Goal: Task Accomplishment & Management: Use online tool/utility

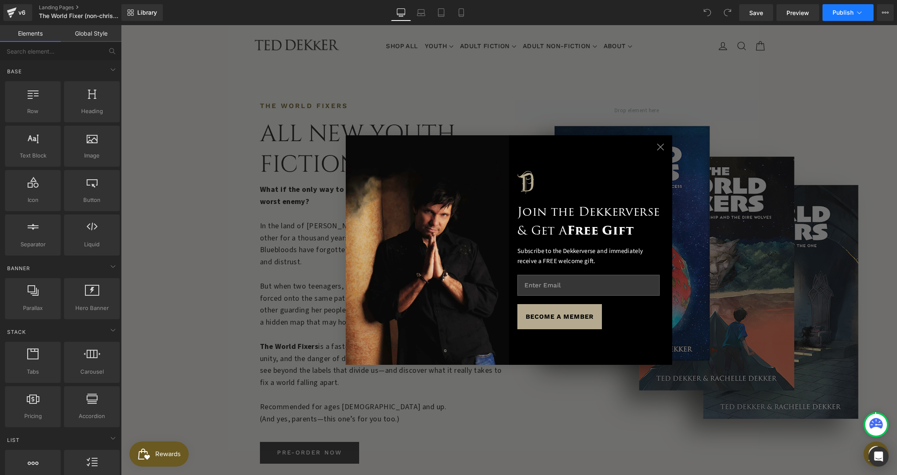
click at [846, 9] on span "Publish" at bounding box center [843, 12] width 21 height 7
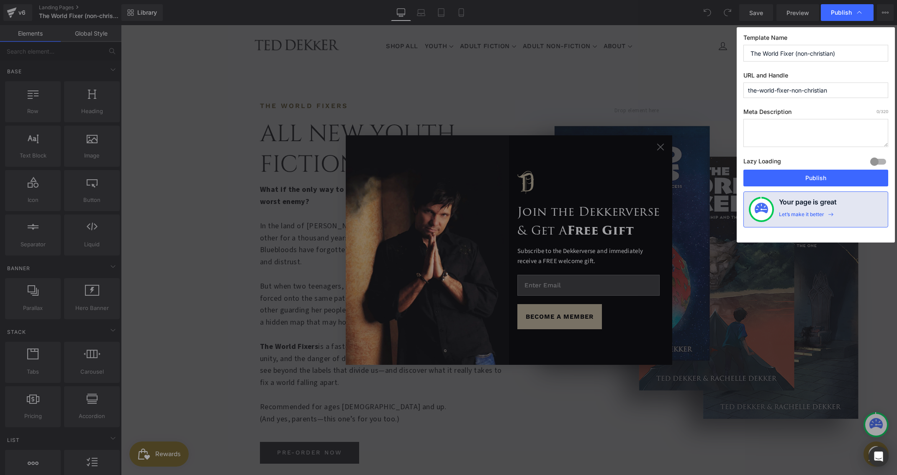
drag, startPoint x: 845, startPoint y: 93, endPoint x: 743, endPoint y: 79, distance: 103.1
click at [743, 79] on div "Template Name The World Fixer (non-christian) URL and Handle the-world-fixer-no…" at bounding box center [816, 134] width 158 height 215
paste input "worldfixersseries"
type input "theworldfixersseries"
click at [796, 124] on textarea at bounding box center [816, 133] width 145 height 28
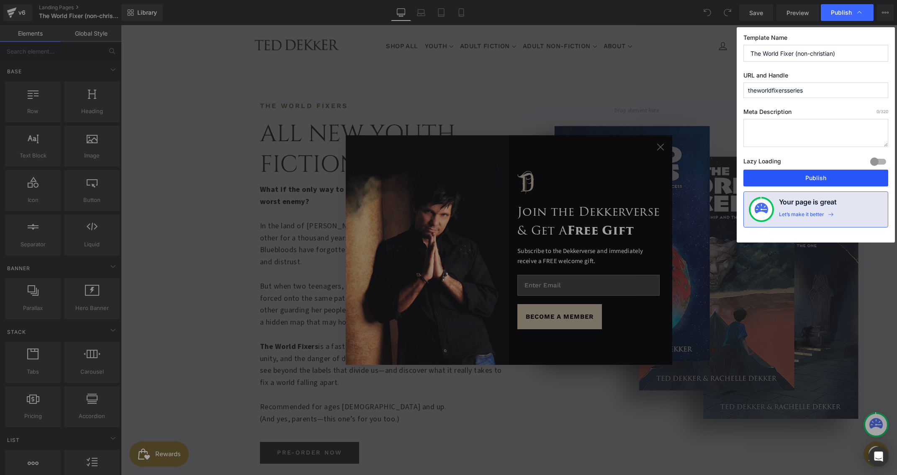
click at [814, 174] on button "Publish" at bounding box center [816, 178] width 145 height 17
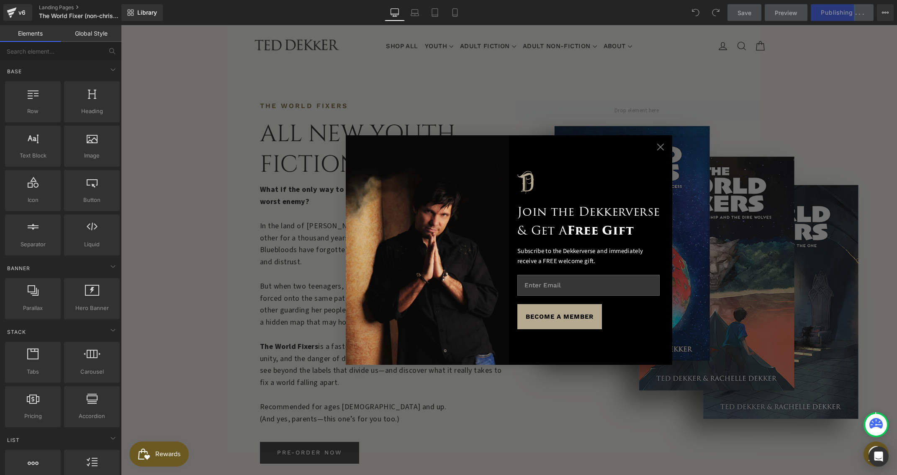
click at [657, 149] on circle "Close dialog" at bounding box center [661, 147] width 14 height 14
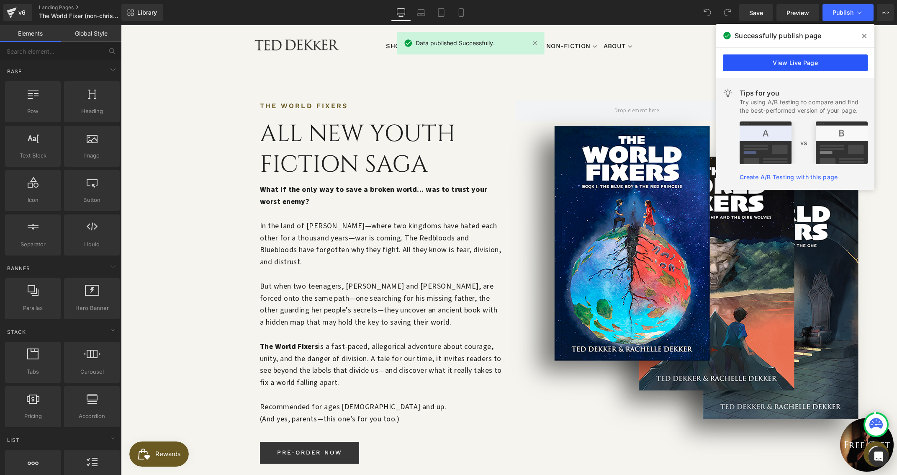
click at [821, 58] on link "View Live Page" at bounding box center [795, 62] width 145 height 17
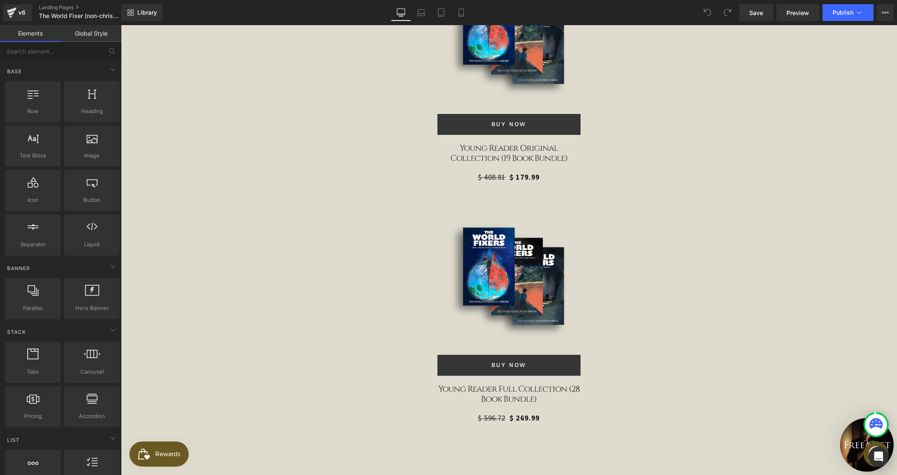
scroll to position [2717, 0]
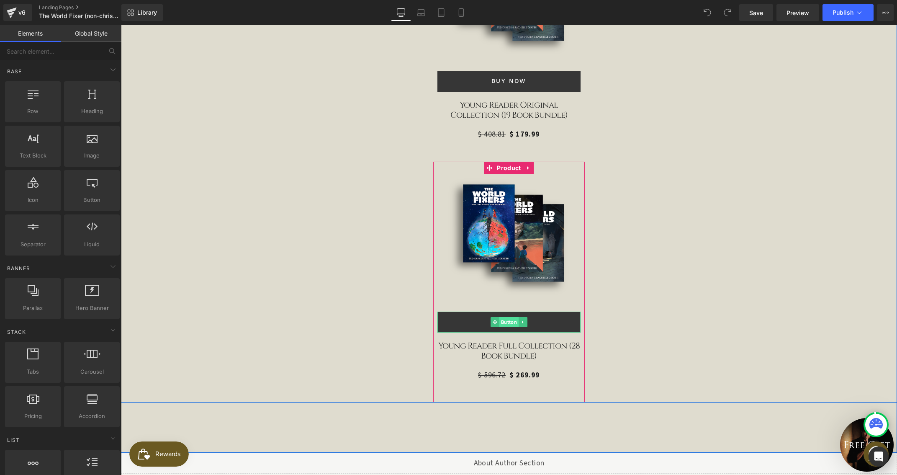
click at [505, 317] on span "Button" at bounding box center [509, 322] width 19 height 10
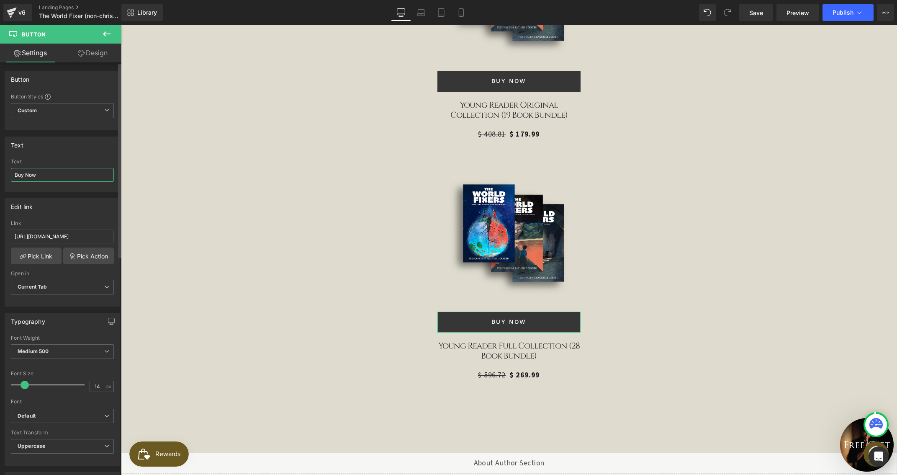
drag, startPoint x: 54, startPoint y: 178, endPoint x: 11, endPoint y: 169, distance: 43.7
click at [11, 169] on input "Buy Now" at bounding box center [62, 175] width 103 height 14
click at [20, 11] on div "v6" at bounding box center [22, 12] width 10 height 11
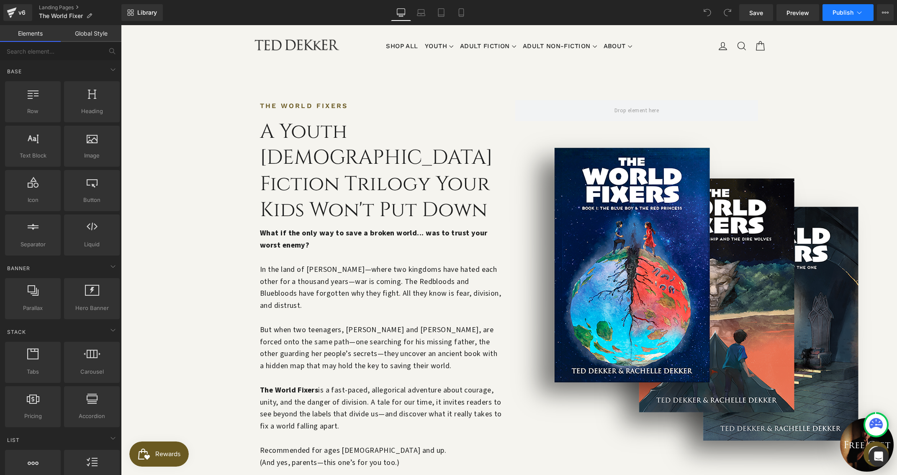
click at [836, 17] on button "Publish" at bounding box center [848, 12] width 51 height 17
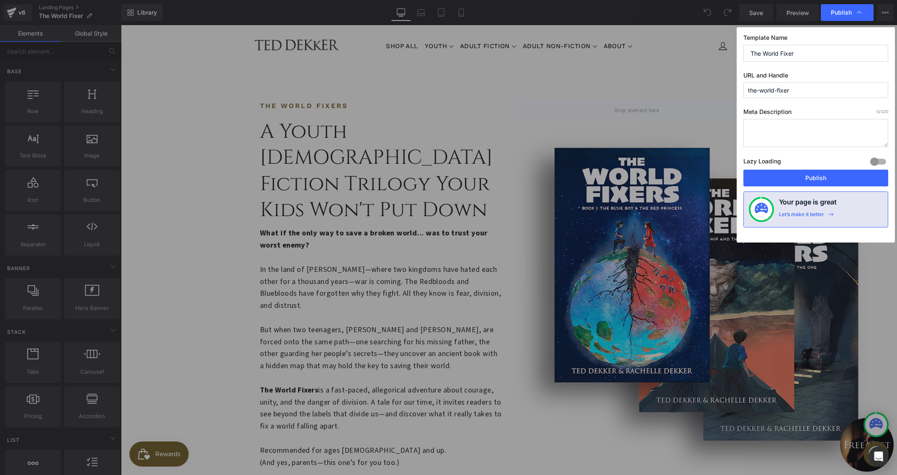
click at [798, 45] on input "The World Fixer" at bounding box center [816, 53] width 145 height 17
click at [800, 52] on input "The World Fixer" at bounding box center [816, 53] width 145 height 17
type input "The World Fixers"
drag, startPoint x: 796, startPoint y: 95, endPoint x: 734, endPoint y: 89, distance: 61.5
click at [734, 89] on div "Publish Template Name The World Fixers URL and Handle the-world-fixer Meta Desc…" at bounding box center [448, 237] width 897 height 475
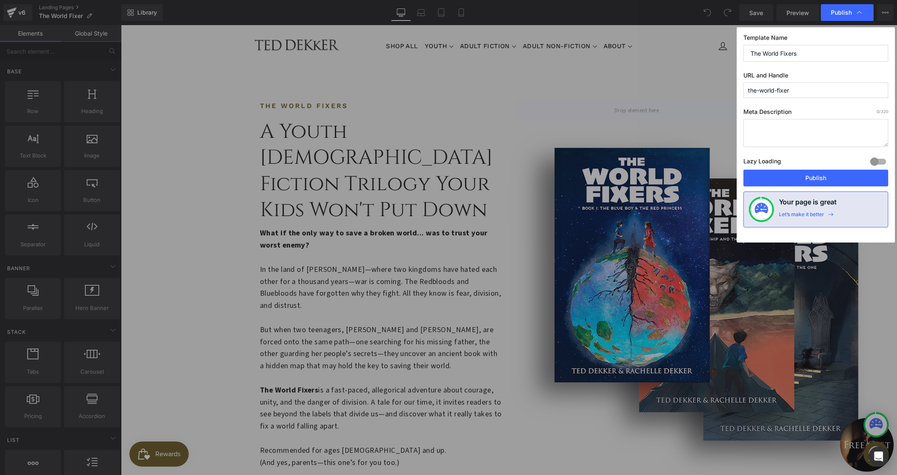
paste input "worldfixers"
type input "theworldfixers"
click at [826, 178] on button "Publish" at bounding box center [816, 178] width 145 height 17
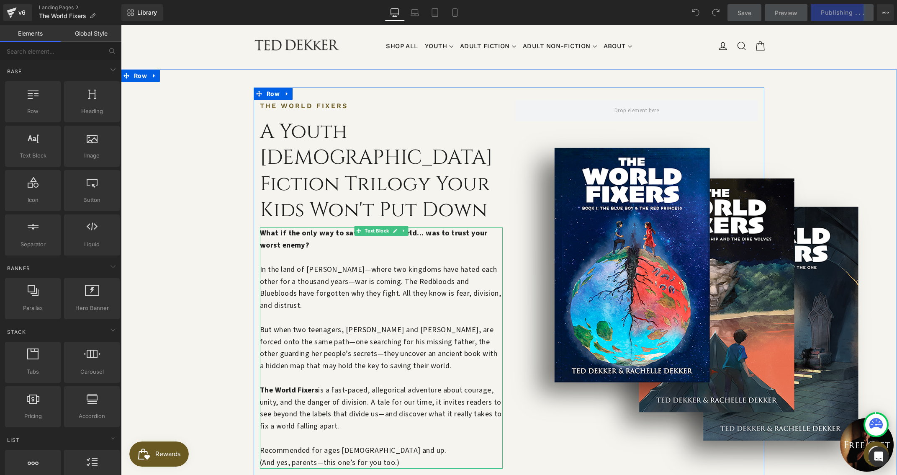
click at [333, 384] on p "The World Fixers is a fast-paced, allegorical adventure about courage, unity, a…" at bounding box center [381, 408] width 243 height 48
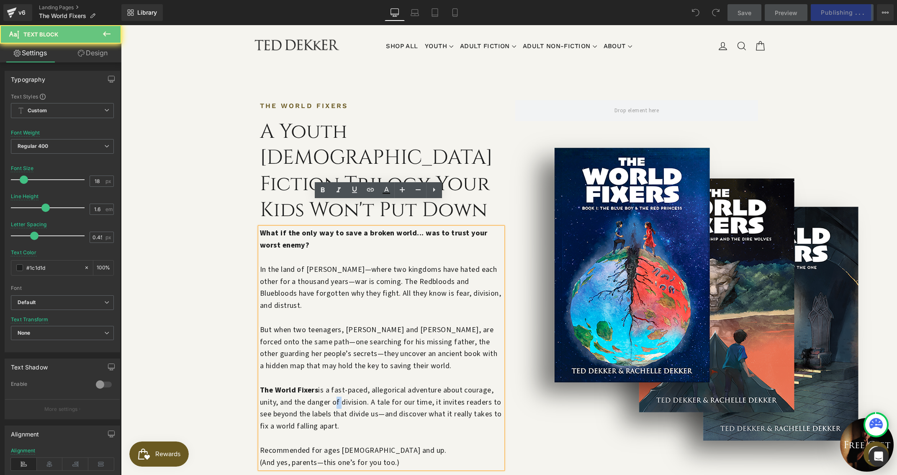
click at [333, 384] on p "The World Fixers is a fast-paced, allegorical adventure about courage, unity, a…" at bounding box center [381, 408] width 243 height 48
drag, startPoint x: 341, startPoint y: 389, endPoint x: 255, endPoint y: 355, distance: 91.8
click at [260, 355] on div "What if the only way to save a broken world... was to trust your worst enemy? I…" at bounding box center [381, 347] width 243 height 241
click at [291, 384] on p "The World Fixers is a fast-paced, allegorical adventure about courage, unity, a…" at bounding box center [381, 408] width 243 height 48
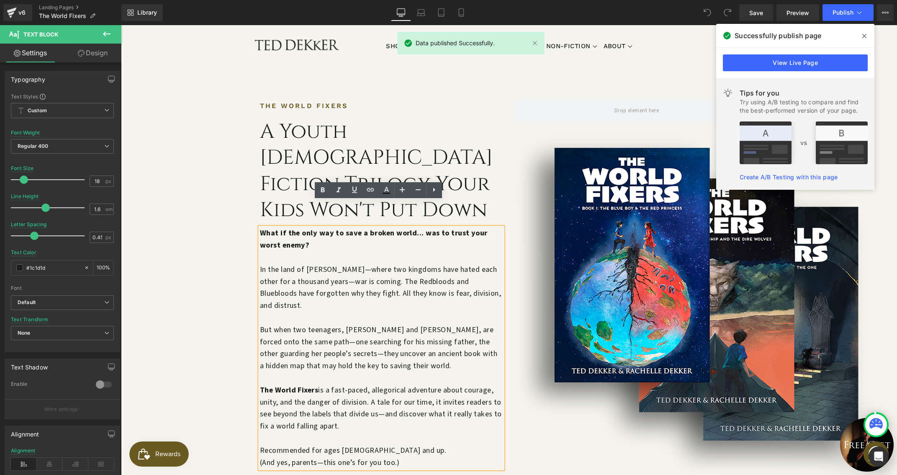
drag, startPoint x: 340, startPoint y: 389, endPoint x: 257, endPoint y: 351, distance: 90.9
click at [260, 384] on p "The World Fixers is a fast-paced, allegorical adventure about courage, unity, a…" at bounding box center [381, 408] width 243 height 48
copy p "The World Fixers is a fast-paced, allegorical adventure about courage, unity, a…"
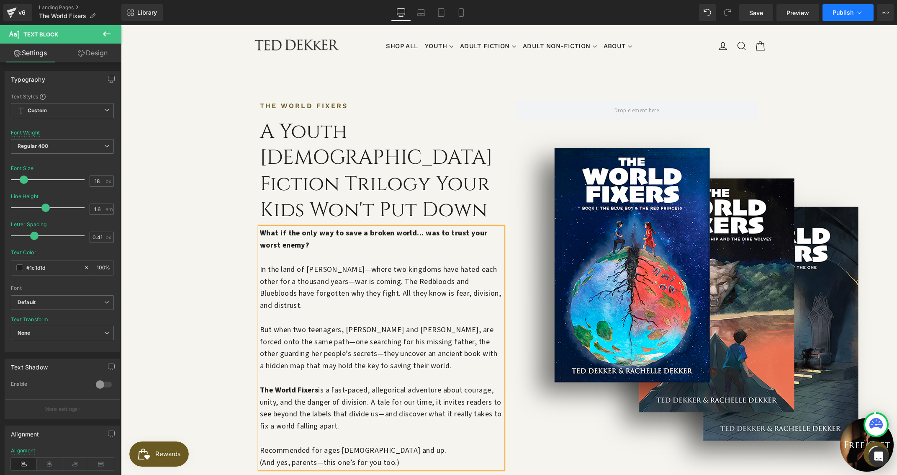
click at [841, 15] on span "Publish" at bounding box center [843, 12] width 21 height 7
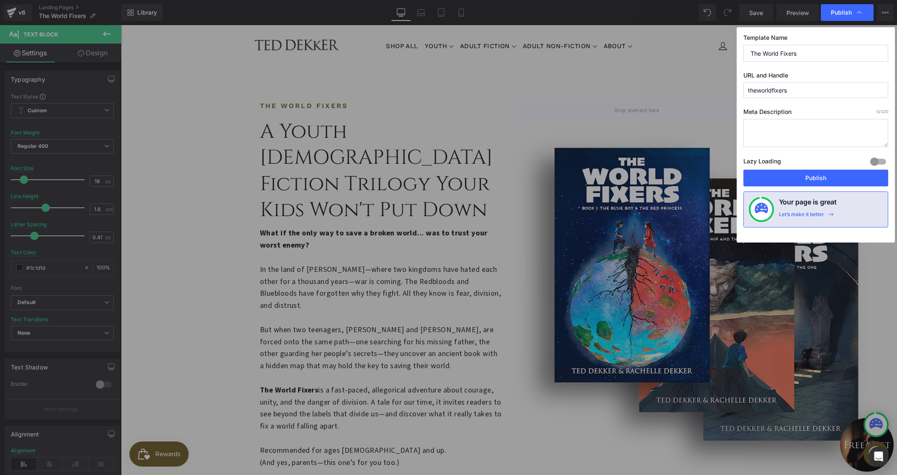
click at [781, 128] on textarea at bounding box center [816, 133] width 145 height 28
paste textarea "The World Fixers is a fast-paced, allegorical adventure about courage, unity, a…"
type textarea "The World Fixers is a fast-paced, allegorical adventure about courage, unity, a…"
click at [820, 178] on button "Publish" at bounding box center [816, 178] width 145 height 17
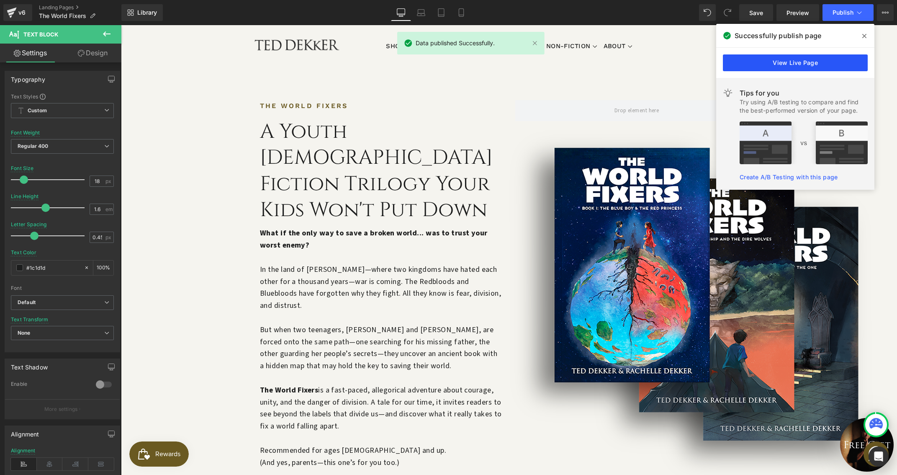
click at [785, 64] on link "View Live Page" at bounding box center [795, 62] width 145 height 17
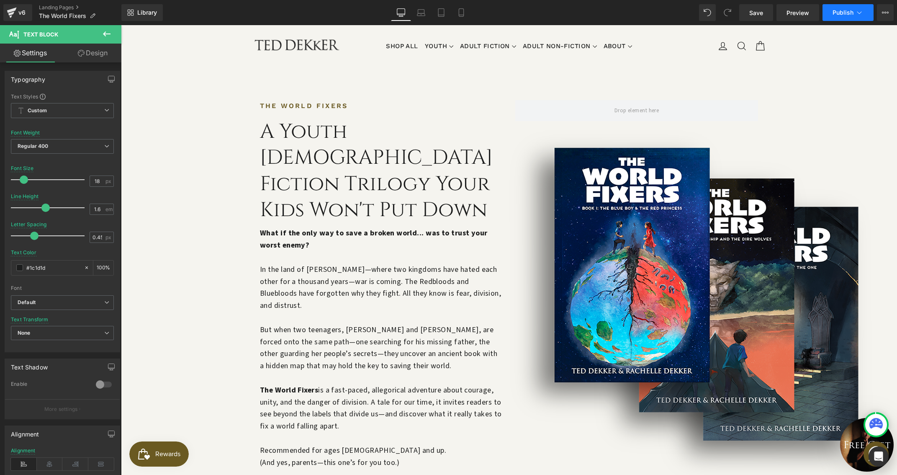
click at [849, 16] on button "Publish" at bounding box center [848, 12] width 51 height 17
click at [20, 9] on div "v6" at bounding box center [22, 12] width 10 height 11
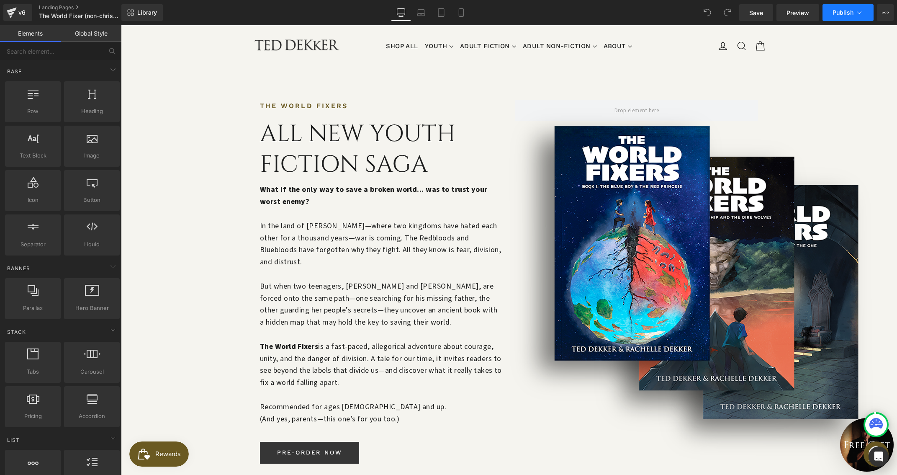
click at [836, 15] on span "Publish" at bounding box center [843, 12] width 21 height 7
drag, startPoint x: 448, startPoint y: 299, endPoint x: 328, endPoint y: 273, distance: 122.9
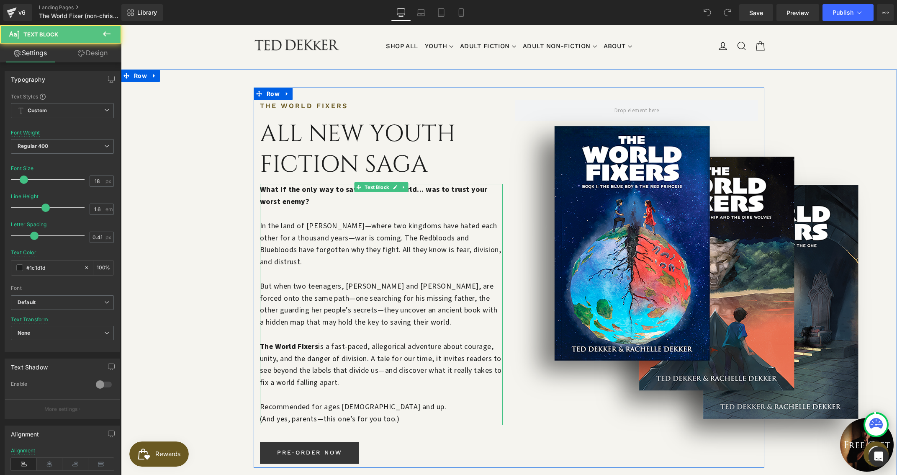
click at [338, 368] on p "The World Fixers is a fast-paced, allegorical adventure about courage, unity, a…" at bounding box center [381, 365] width 243 height 48
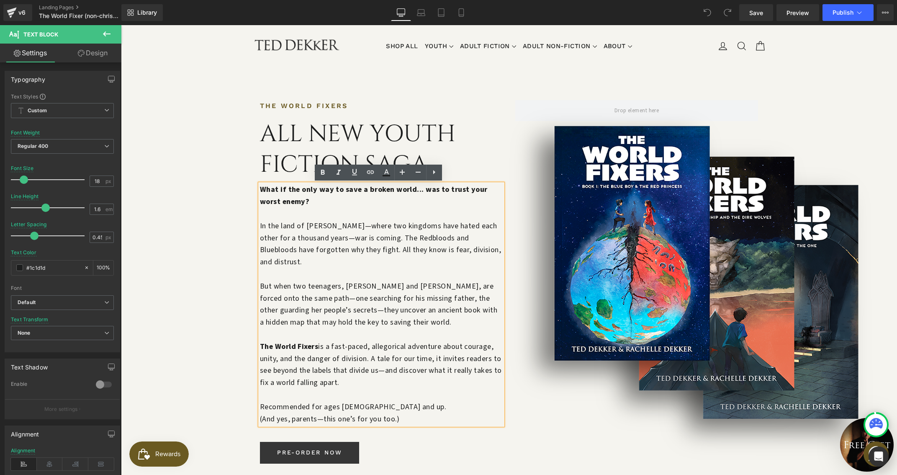
drag, startPoint x: 336, startPoint y: 372, endPoint x: 258, endPoint y: 334, distance: 86.5
click at [260, 341] on p "The World Fixers is a fast-paced, allegorical adventure about courage, unity, a…" at bounding box center [381, 365] width 243 height 48
copy p "The World Fixers is a fast-paced, allegorical adventure about courage, unity, a…"
click at [840, 18] on button "Publish" at bounding box center [848, 12] width 51 height 17
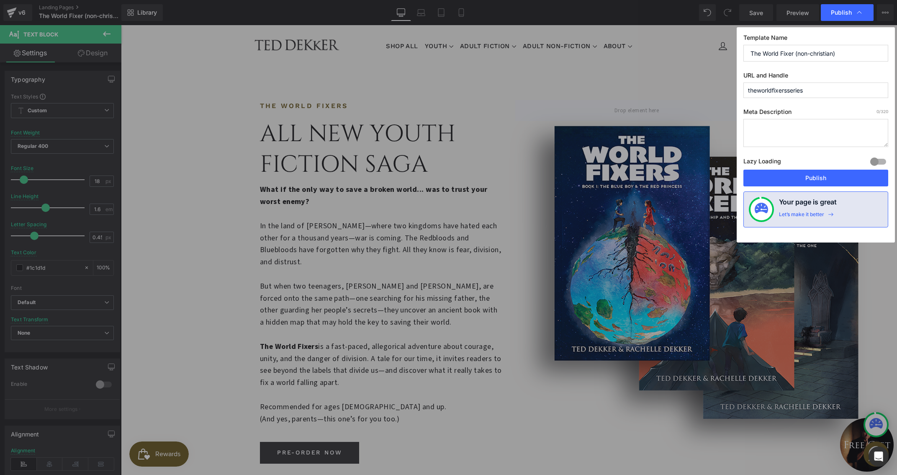
click at [768, 134] on textarea at bounding box center [816, 133] width 145 height 28
paste textarea "The World Fixers is a fast-paced, allegorical adventure about courage, unity, a…"
type textarea "The World Fixers is a fast-paced, allegorical adventure about courage, unity, a…"
click at [801, 179] on button "Publish" at bounding box center [816, 178] width 145 height 17
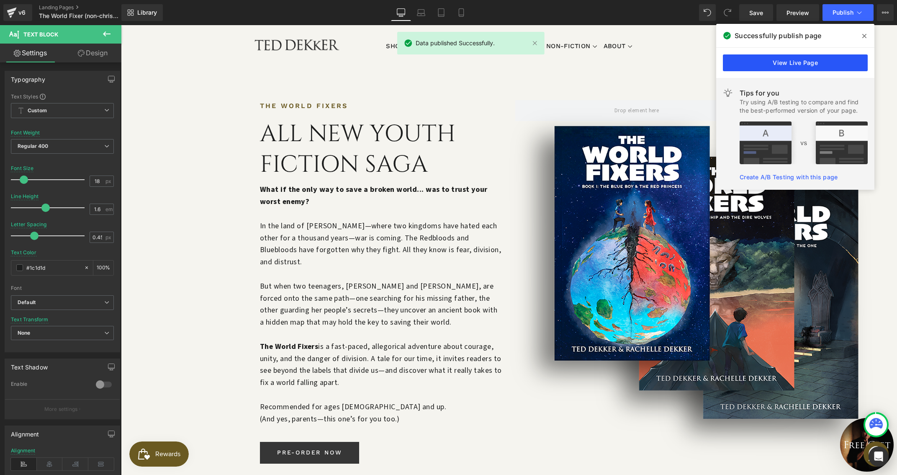
click at [785, 62] on link "View Live Page" at bounding box center [795, 62] width 145 height 17
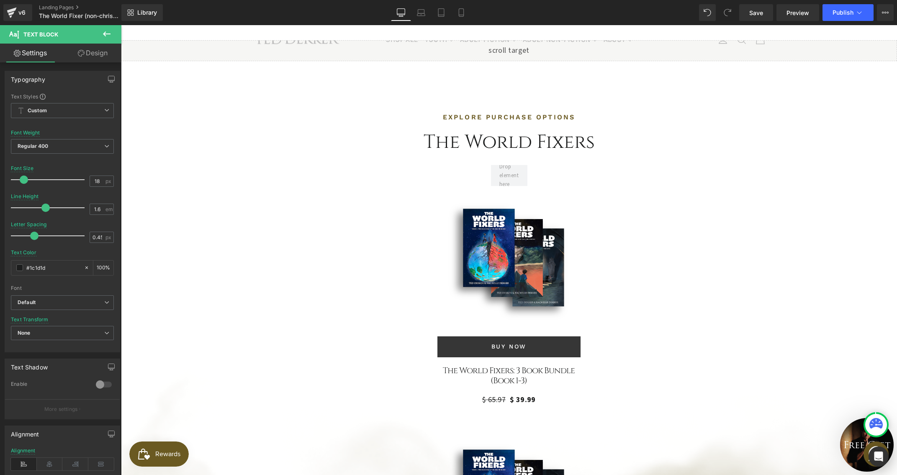
scroll to position [1884, 0]
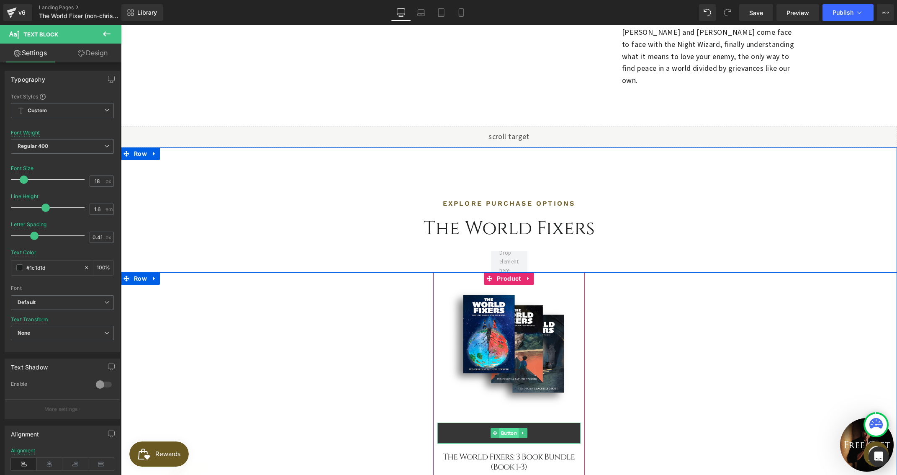
click at [506, 428] on span "Button" at bounding box center [509, 433] width 19 height 10
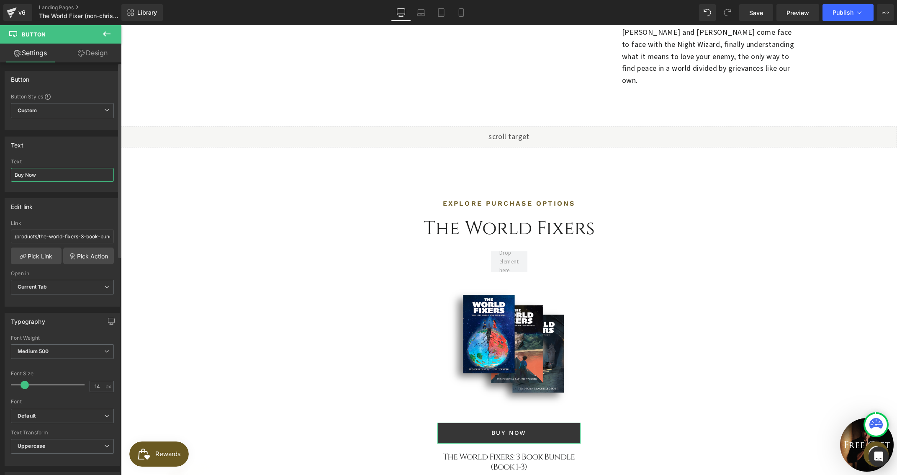
drag, startPoint x: 24, startPoint y: 174, endPoint x: 1, endPoint y: 173, distance: 22.6
click at [1, 173] on div "Text Buy Now Text Buy Now" at bounding box center [62, 161] width 125 height 62
click at [17, 173] on input "preorder Now" at bounding box center [62, 175] width 103 height 14
type input "Preorder Now"
drag, startPoint x: 53, startPoint y: 177, endPoint x: 7, endPoint y: 166, distance: 47.3
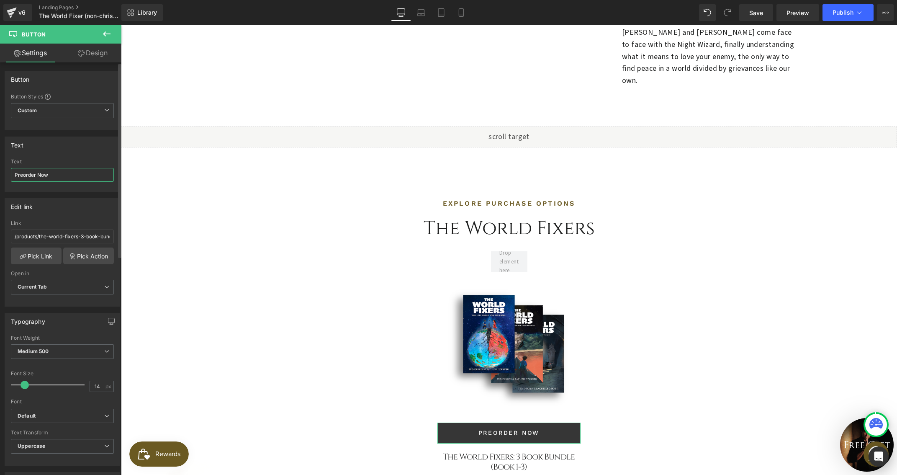
click at [7, 166] on div "Preorder Now Text Preorder Now" at bounding box center [62, 175] width 115 height 33
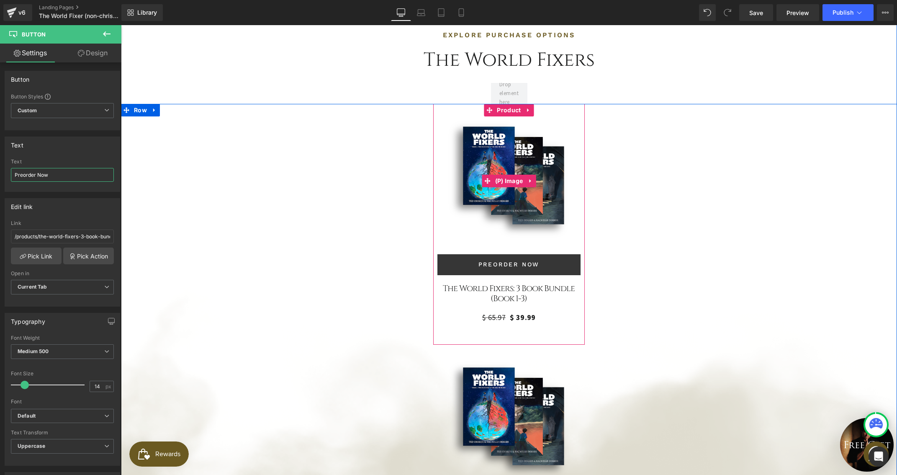
scroll to position [2138, 0]
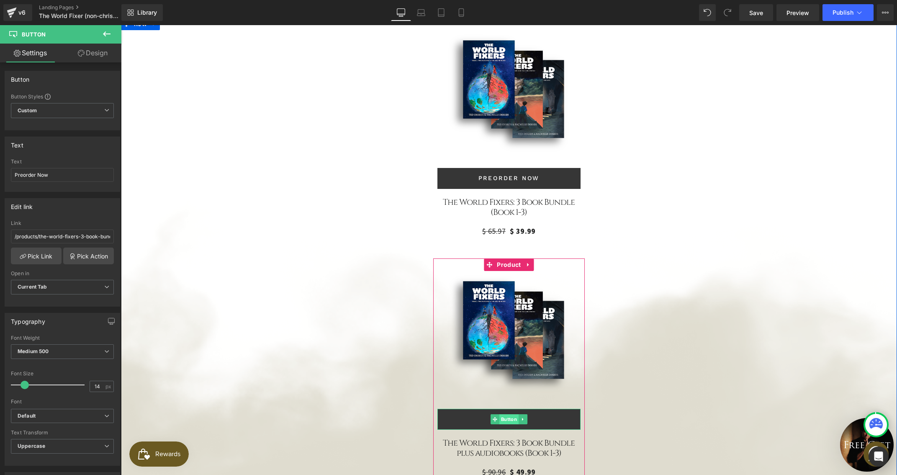
click at [502, 414] on span "Button" at bounding box center [509, 419] width 19 height 10
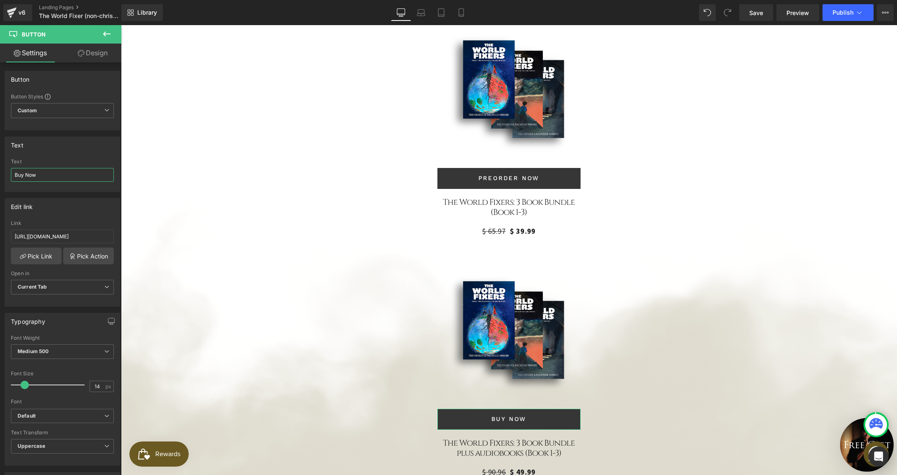
drag, startPoint x: 48, startPoint y: 176, endPoint x: -6, endPoint y: 165, distance: 55.1
click at [0, 165] on html "Button You are previewing how the will restyle your page. You can not edit Elem…" at bounding box center [448, 237] width 897 height 475
paste input "Preorder"
type input "Preorder Now"
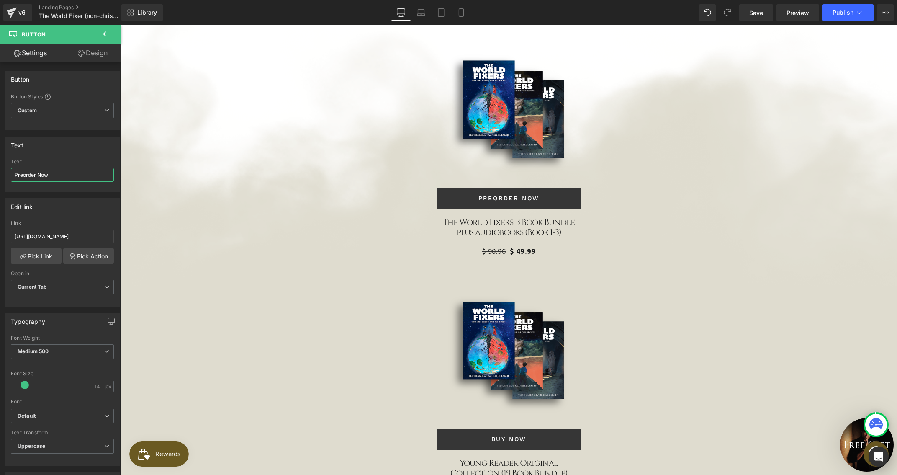
scroll to position [2365, 0]
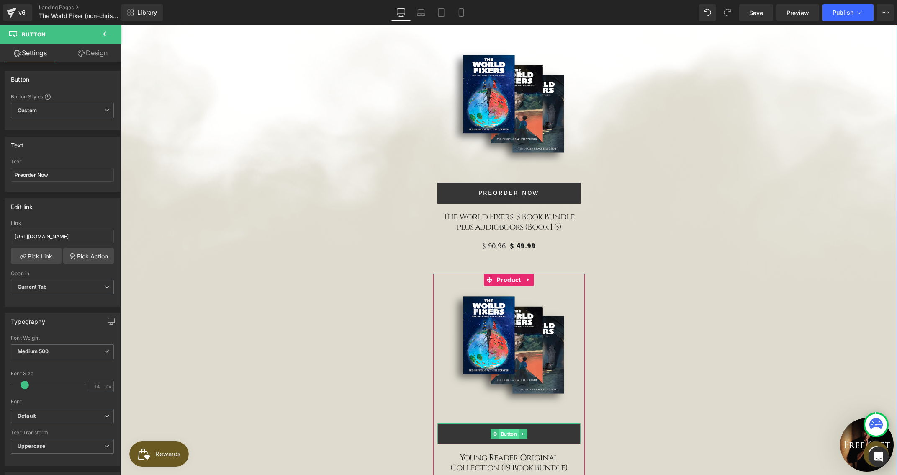
click at [503, 429] on span "Button" at bounding box center [509, 434] width 19 height 10
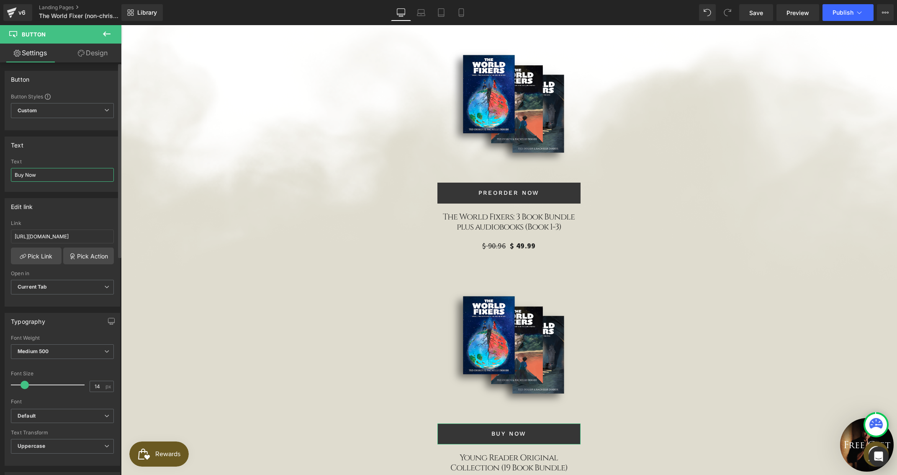
drag, startPoint x: 54, startPoint y: 175, endPoint x: 10, endPoint y: 173, distance: 44.0
click at [10, 173] on div "Buy Now Text Buy Now" at bounding box center [62, 175] width 115 height 33
paste input "Preorder"
type input "Preorder Now"
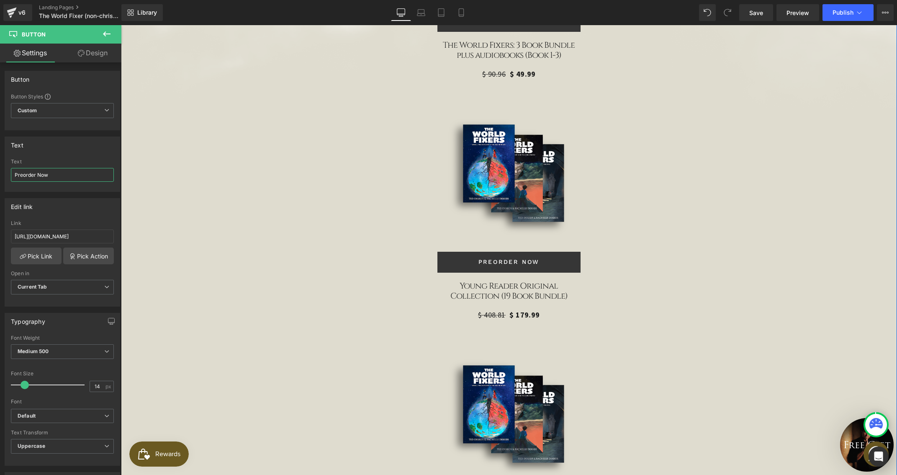
scroll to position [2547, 0]
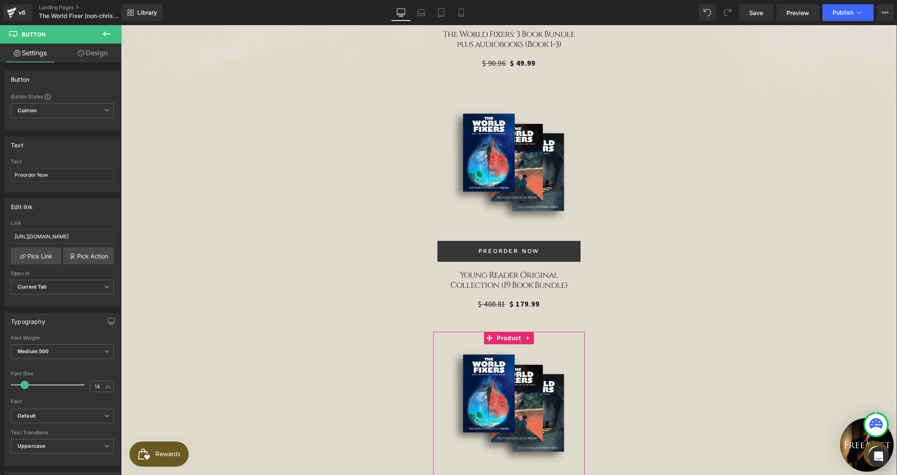
drag, startPoint x: 41, startPoint y: 178, endPoint x: -5, endPoint y: 171, distance: 46.9
click at [0, 171] on html "Button You are previewing how the will restyle your page. You can not edit Elem…" at bounding box center [448, 237] width 897 height 475
paste input "Preorder"
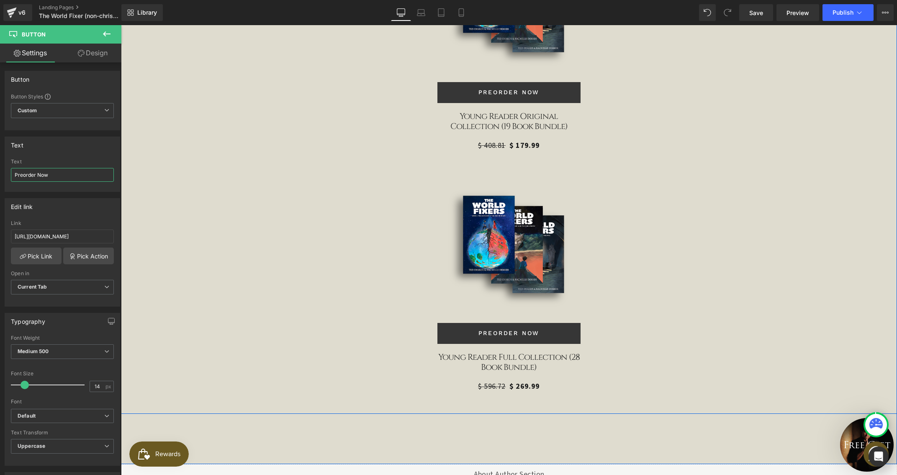
scroll to position [2749, 0]
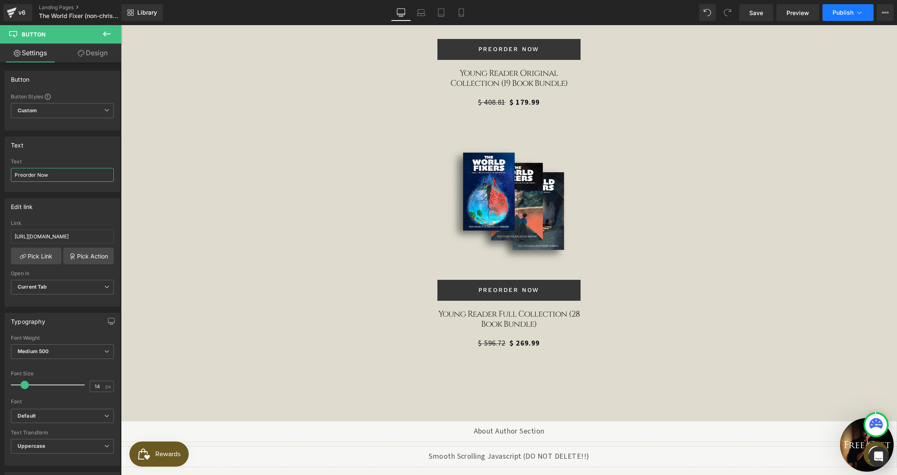
type input "Preorder Now"
click at [839, 16] on button "Publish" at bounding box center [848, 12] width 51 height 17
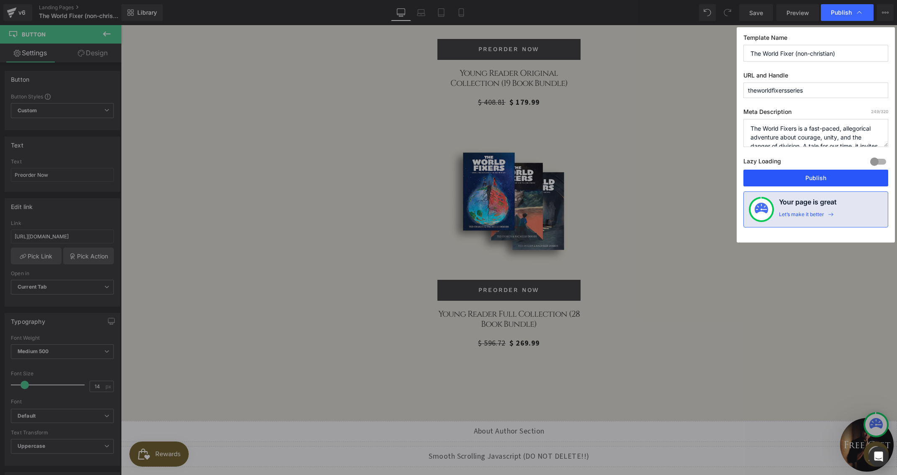
click at [818, 172] on button "Publish" at bounding box center [816, 178] width 145 height 17
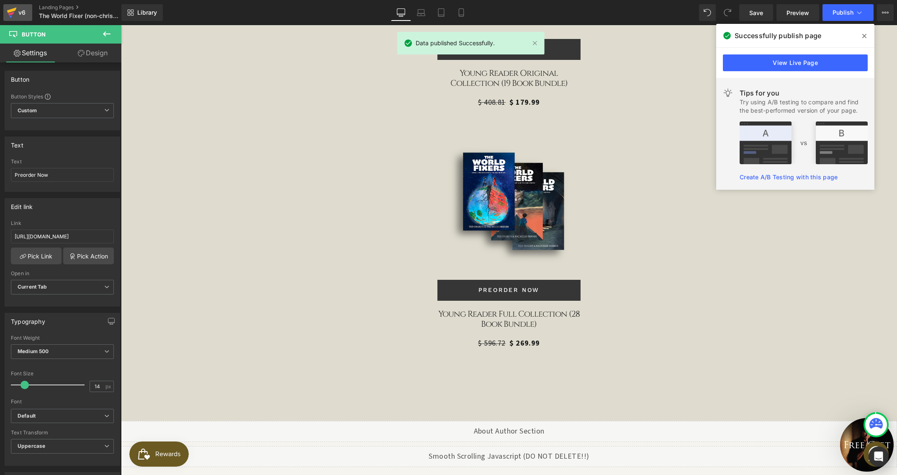
click at [12, 13] on icon at bounding box center [11, 14] width 6 height 4
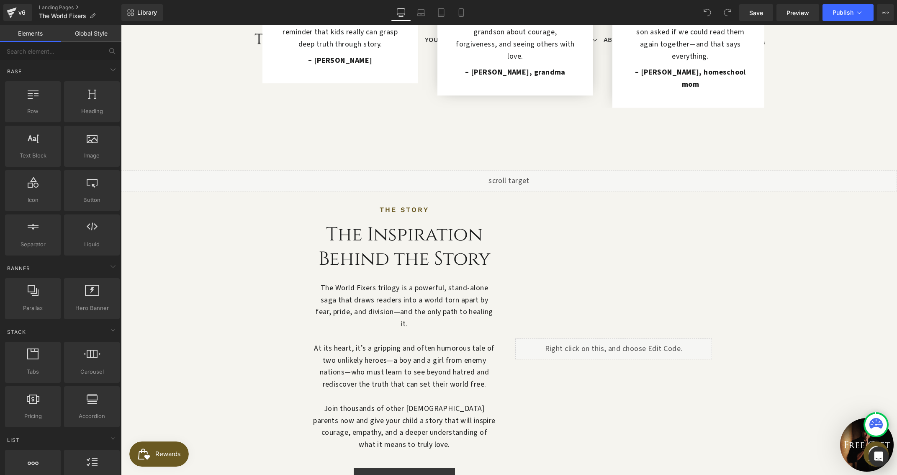
scroll to position [806, 0]
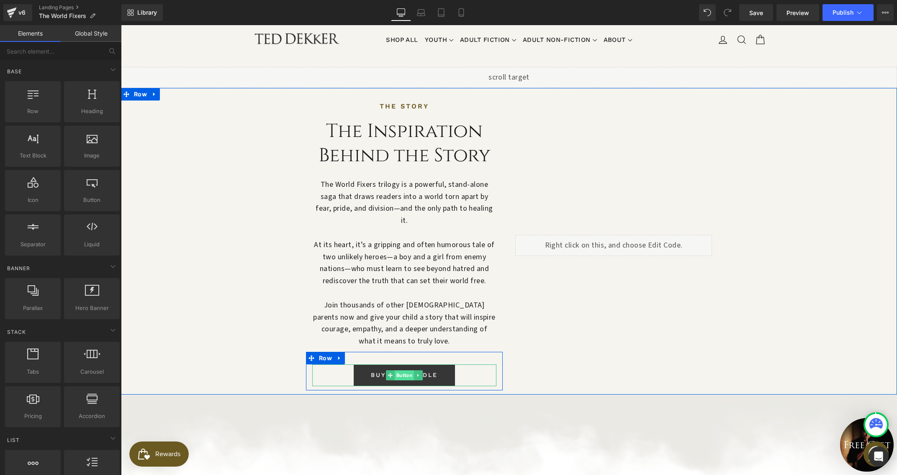
click at [402, 370] on span "Button" at bounding box center [404, 375] width 19 height 10
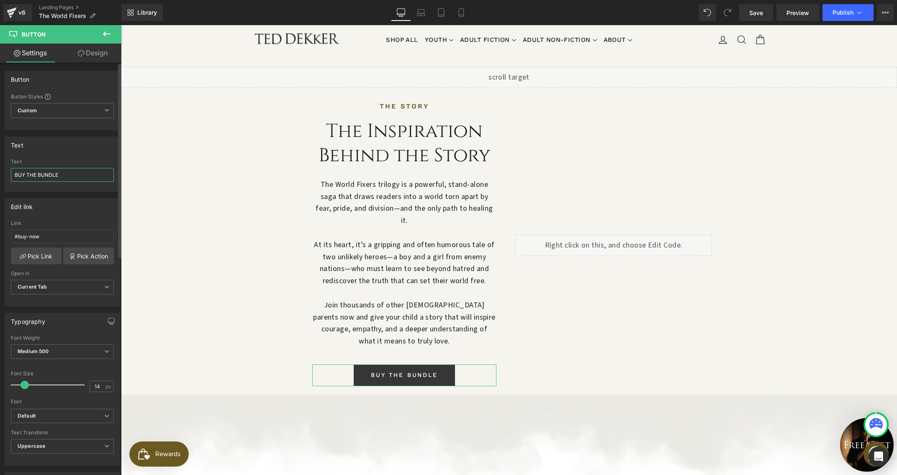
drag, startPoint x: 26, startPoint y: 175, endPoint x: 3, endPoint y: 170, distance: 23.1
click at [3, 170] on div "Text BUY THE BUNDLE Text BUY THE BUNDLE" at bounding box center [62, 161] width 125 height 62
type input "PREORDER THE BUNDLE"
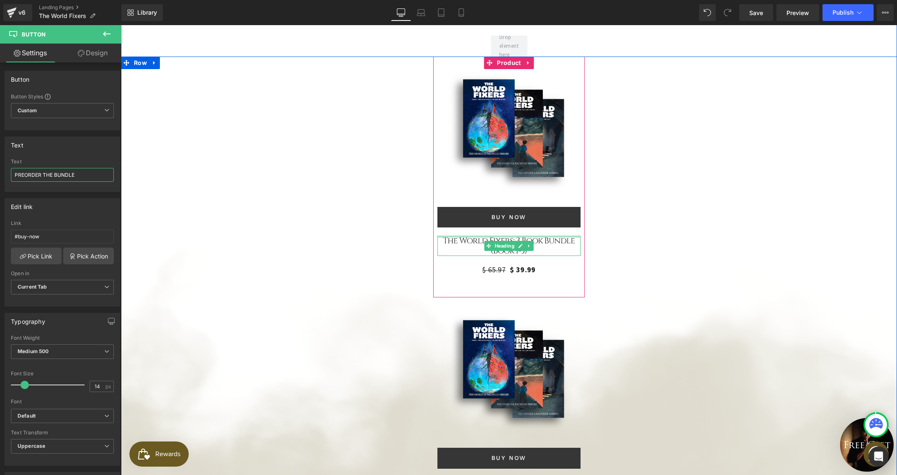
scroll to position [2130, 0]
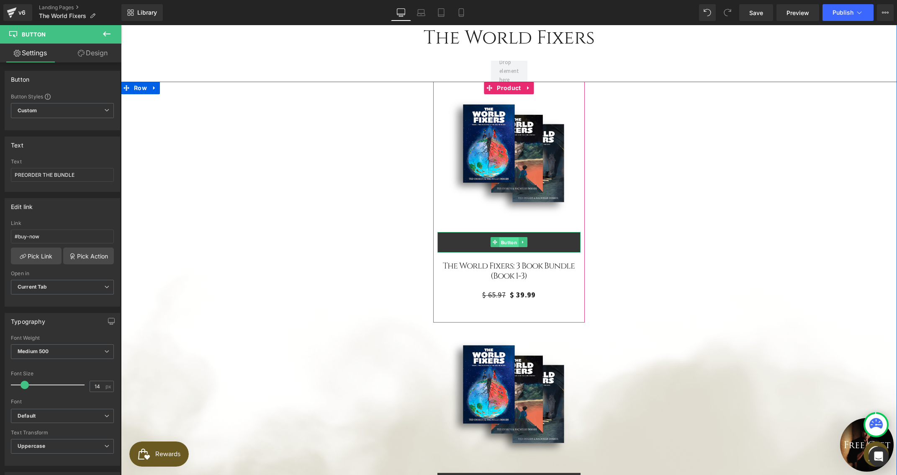
click at [506, 237] on span "Button" at bounding box center [509, 242] width 19 height 10
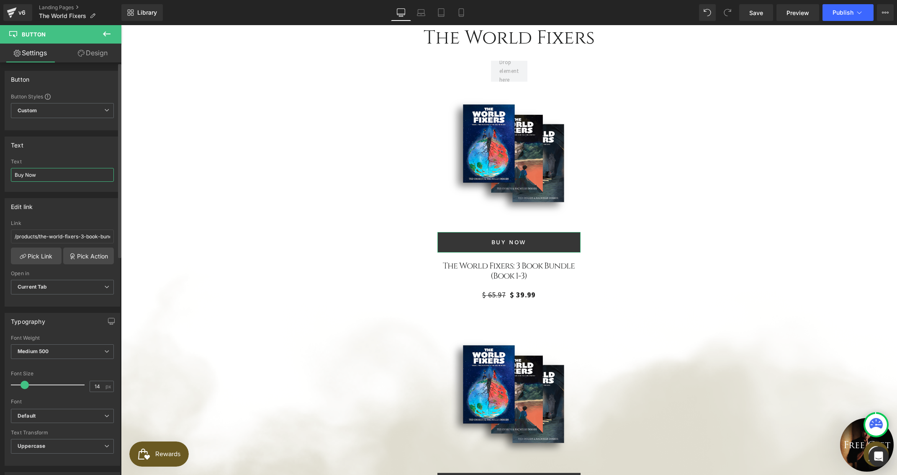
drag, startPoint x: 41, startPoint y: 178, endPoint x: 0, endPoint y: 169, distance: 42.2
click at [0, 169] on div "Text Buy Now Text Buy Now" at bounding box center [62, 161] width 125 height 62
paste input "Preorder"
type input "Preorder Now"
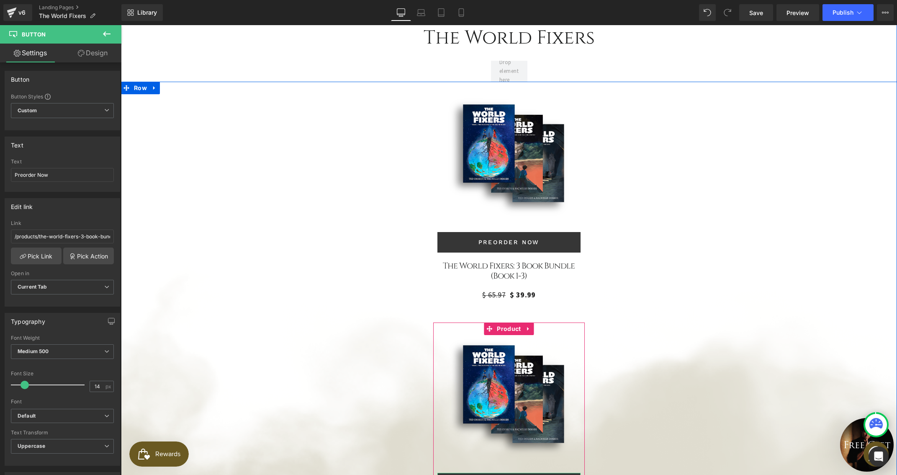
click at [502, 474] on span "Button" at bounding box center [509, 483] width 19 height 10
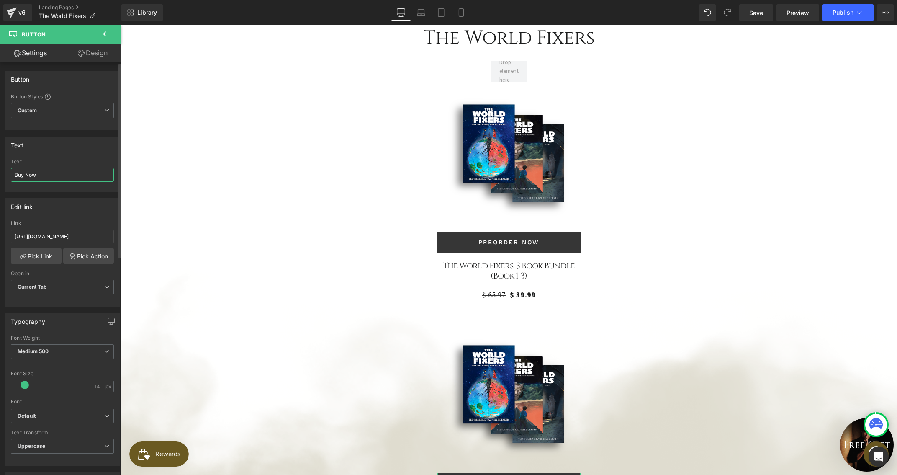
drag, startPoint x: 34, startPoint y: 169, endPoint x: 18, endPoint y: 167, distance: 16.8
click at [18, 168] on input "Buy Now" at bounding box center [62, 175] width 103 height 14
drag, startPoint x: 38, startPoint y: 174, endPoint x: 6, endPoint y: 170, distance: 32.2
click at [6, 170] on div "Buy Now Text Buy Now" at bounding box center [62, 175] width 115 height 33
paste input "Preorder"
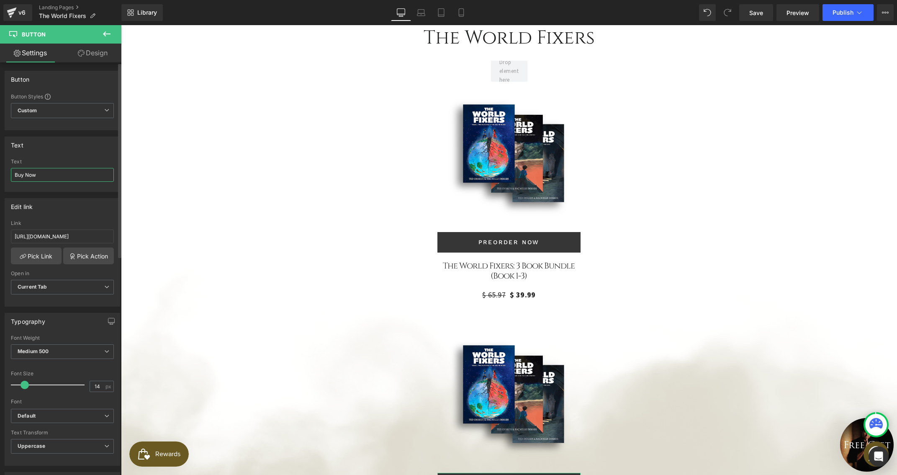
type input "Preorder Now"
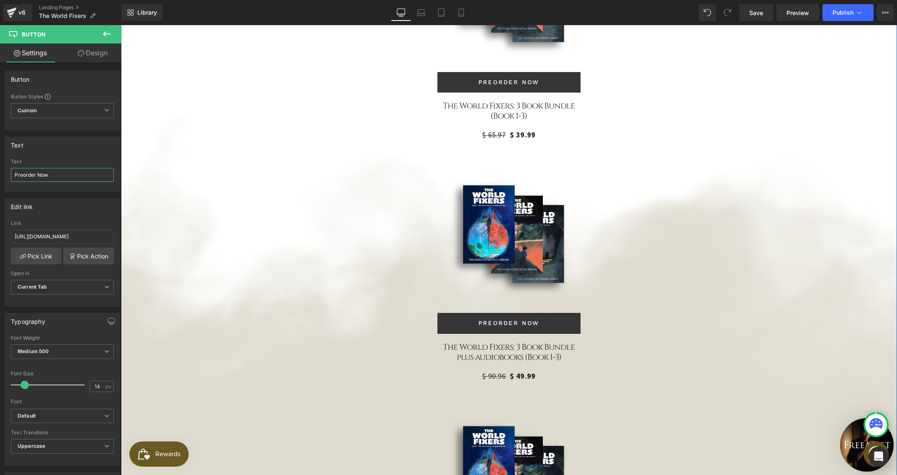
scroll to position [2432, 0]
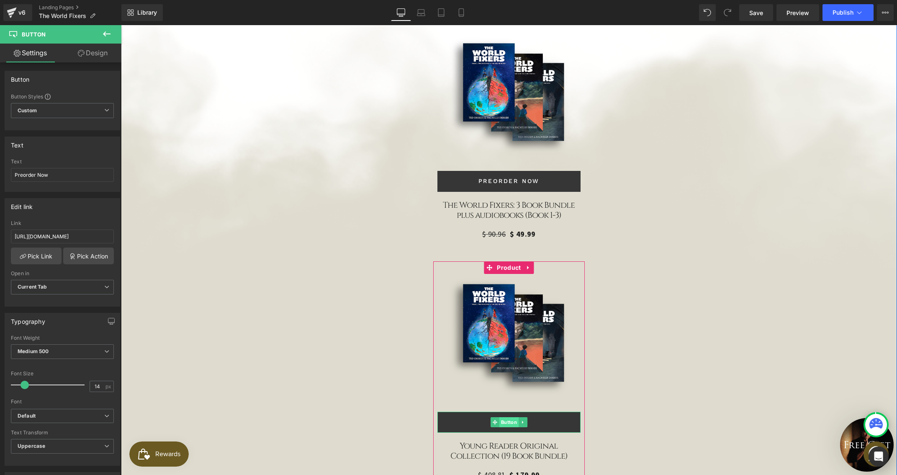
click at [508, 417] on span "Button" at bounding box center [509, 422] width 19 height 10
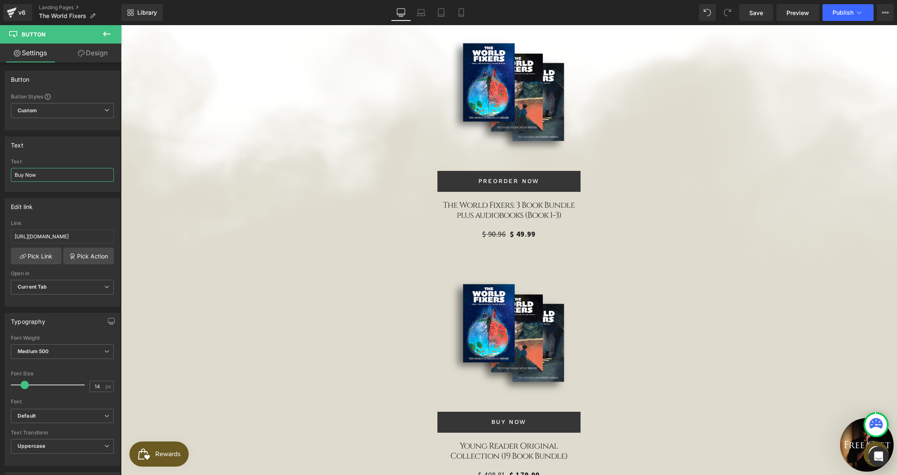
drag, startPoint x: 46, startPoint y: 178, endPoint x: -6, endPoint y: 166, distance: 52.8
click at [0, 166] on html "Button You are previewing how the will restyle your page. You can not edit Elem…" at bounding box center [448, 237] width 897 height 475
paste input "Preorder"
type input "Preorder Now"
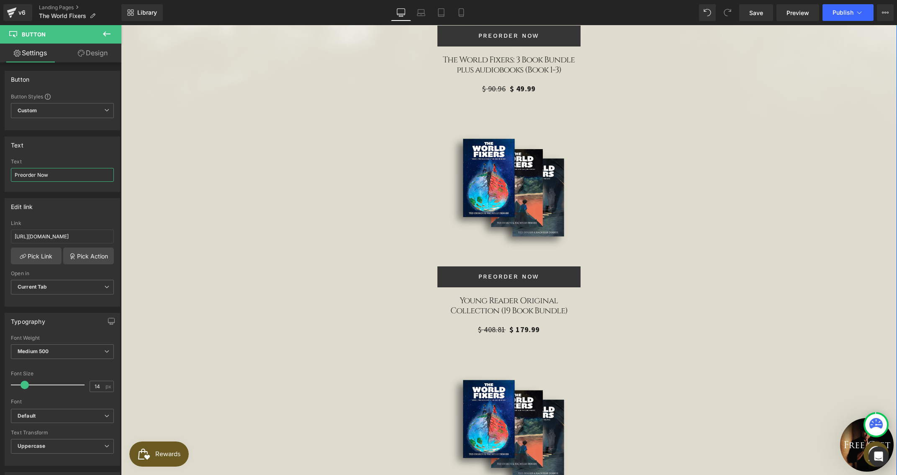
scroll to position [2706, 0]
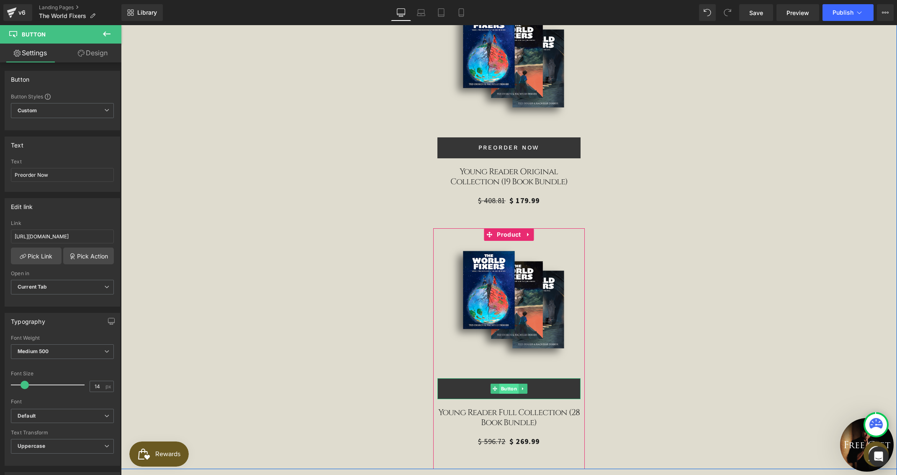
click at [504, 384] on span "Button" at bounding box center [509, 389] width 19 height 10
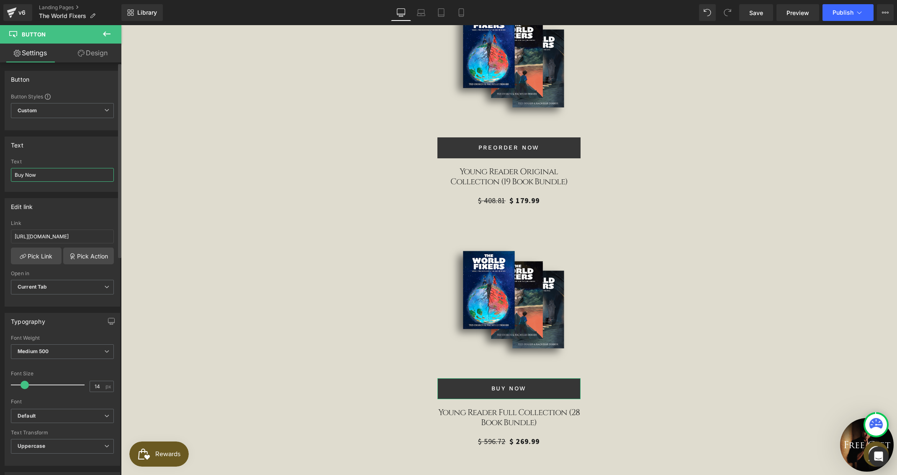
drag, startPoint x: 24, startPoint y: 172, endPoint x: 3, endPoint y: 168, distance: 22.1
click at [3, 168] on div "Text Buy Now Text Buy Now" at bounding box center [62, 161] width 125 height 62
paste input "Preorder"
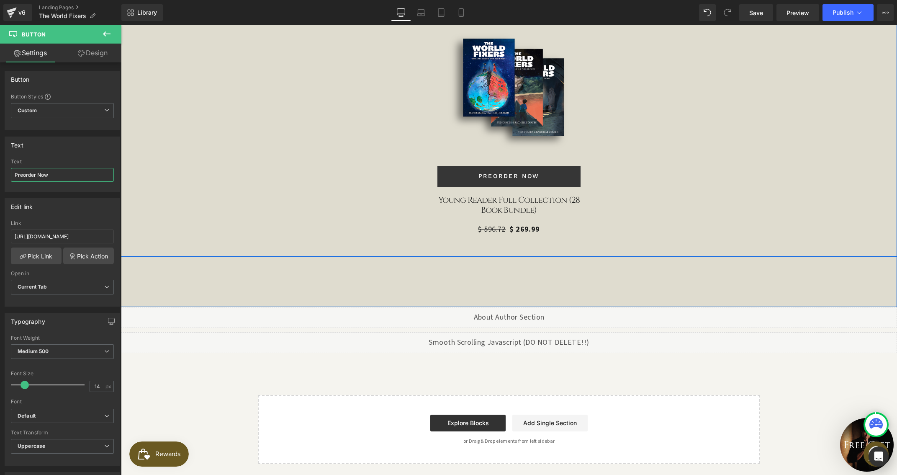
scroll to position [2962, 0]
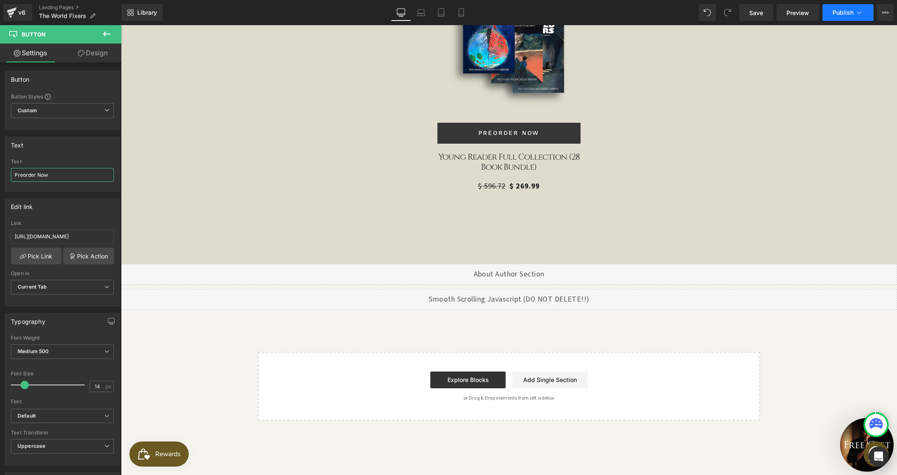
type input "Preorder Now"
click at [836, 13] on span "Publish" at bounding box center [843, 12] width 21 height 7
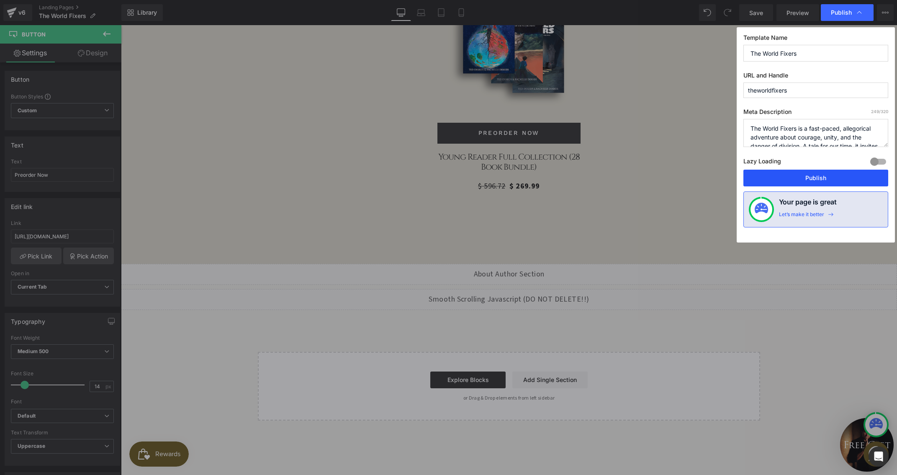
click at [827, 172] on button "Publish" at bounding box center [816, 178] width 145 height 17
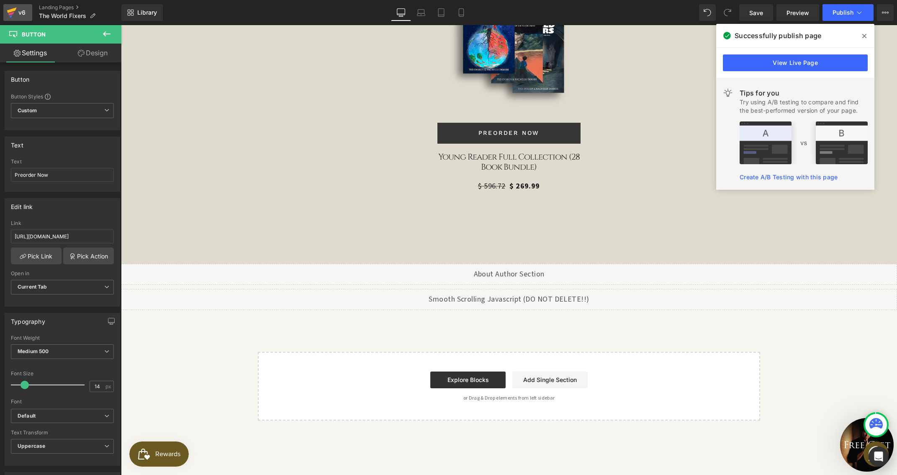
click at [10, 17] on icon at bounding box center [11, 16] width 3 height 3
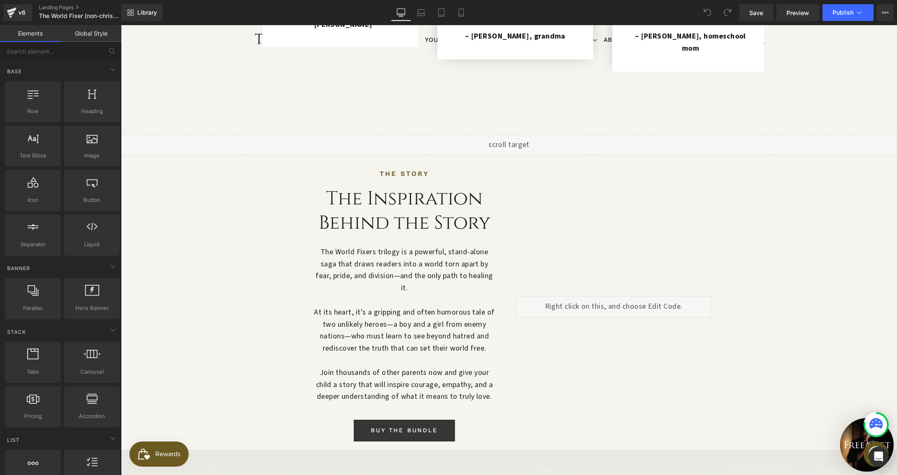
scroll to position [700, 0]
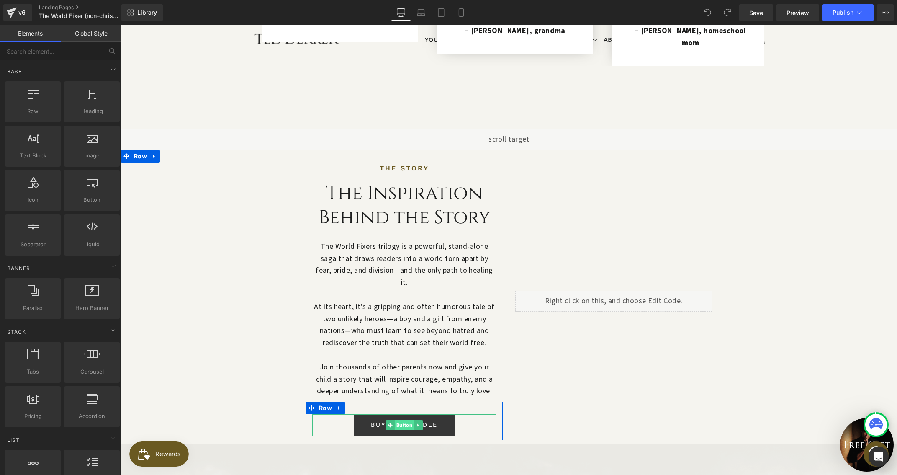
click at [403, 420] on span "Button" at bounding box center [404, 425] width 19 height 10
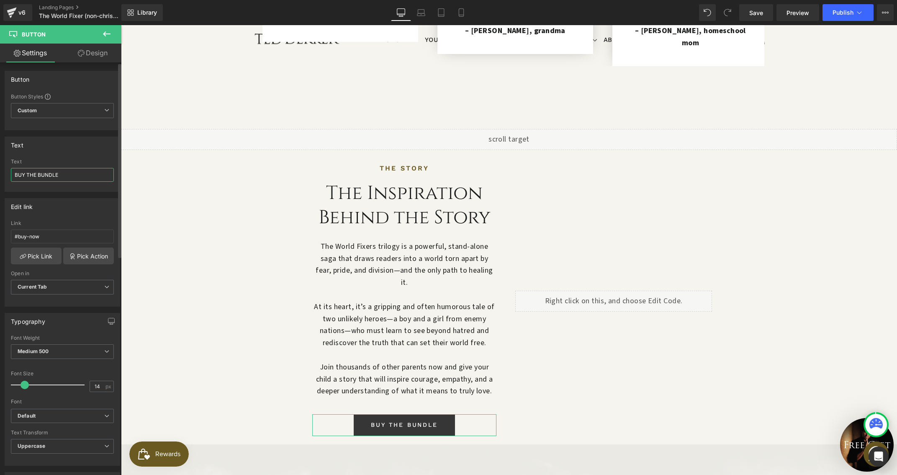
drag, startPoint x: 24, startPoint y: 175, endPoint x: 5, endPoint y: 173, distance: 19.8
click at [5, 173] on div "BUY THE BUNDLE Text BUY THE BUNDLE" at bounding box center [62, 175] width 115 height 33
type input "PREORDER THE BUNDLE"
click at [842, 9] on span "Publish" at bounding box center [843, 12] width 21 height 7
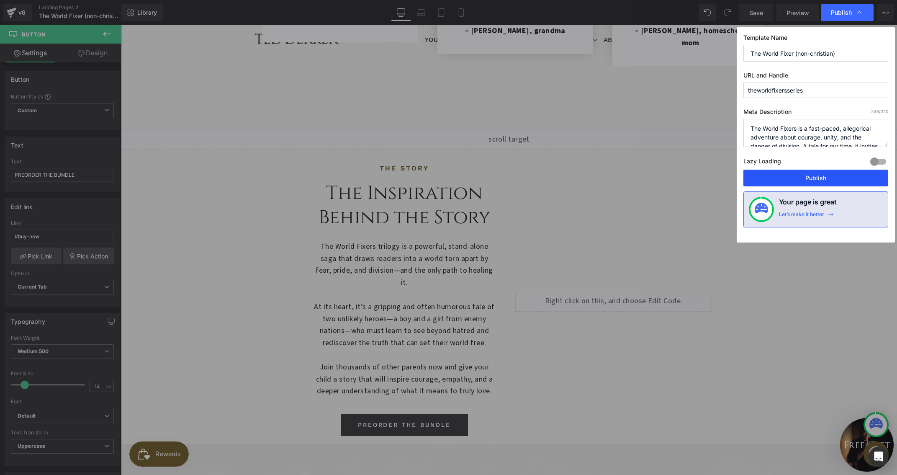
drag, startPoint x: 810, startPoint y: 177, endPoint x: 644, endPoint y: 149, distance: 167.8
click at [810, 177] on button "Publish" at bounding box center [816, 178] width 145 height 17
